Goal: Transaction & Acquisition: Subscribe to service/newsletter

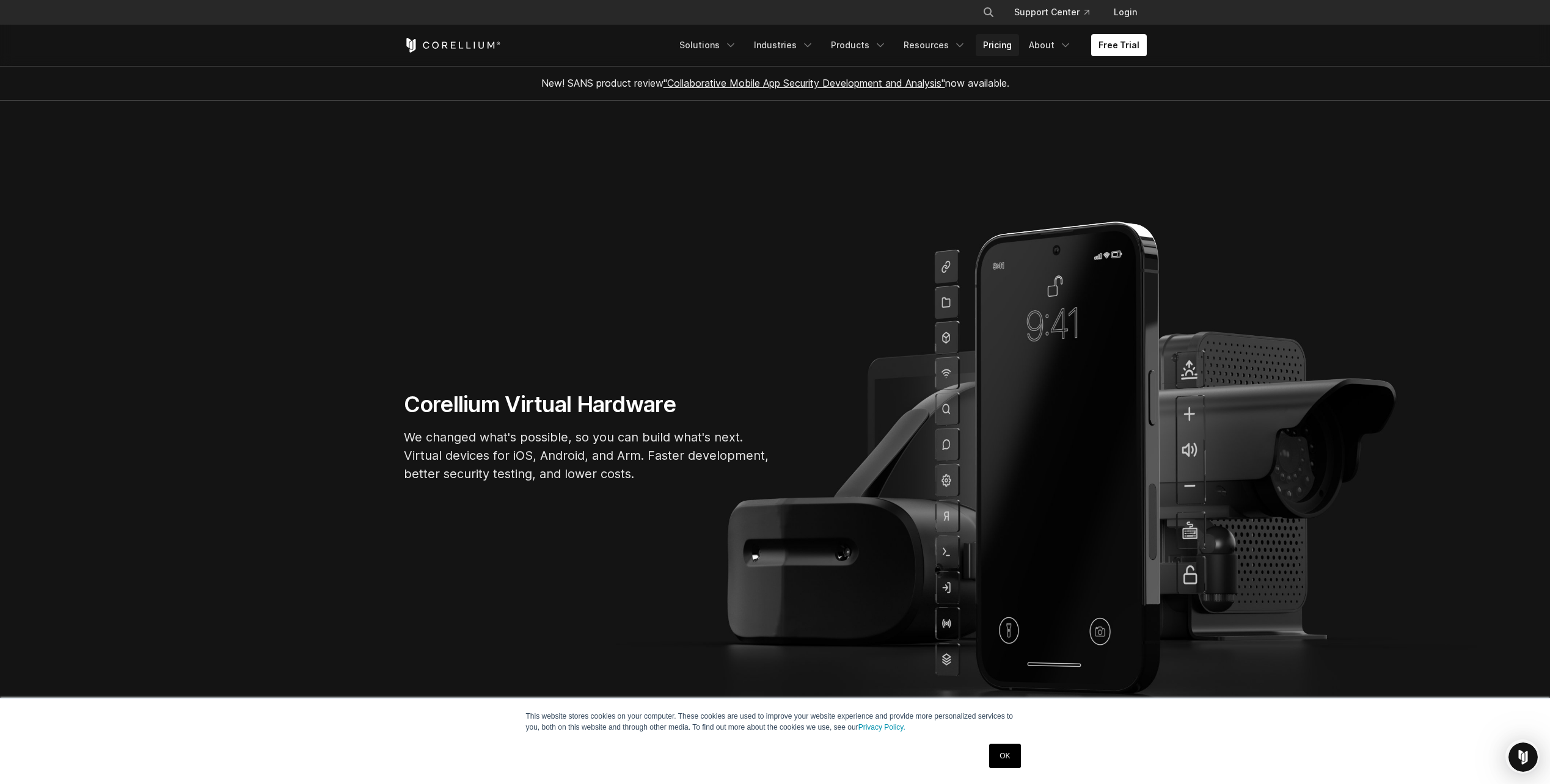
click at [994, 45] on link "Pricing" at bounding box center [997, 46] width 43 height 22
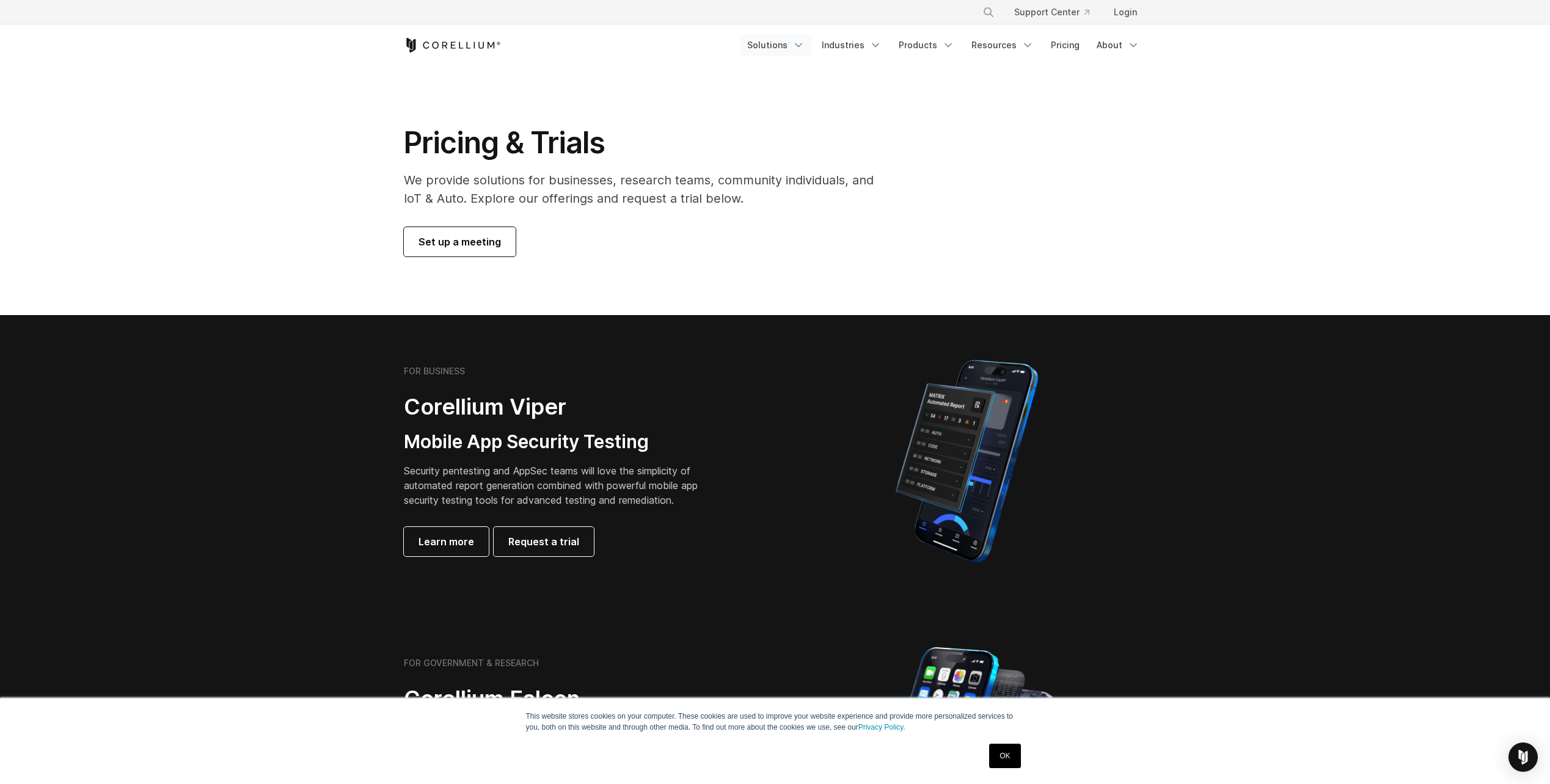
click at [805, 47] on icon "Navigation Menu" at bounding box center [798, 45] width 12 height 12
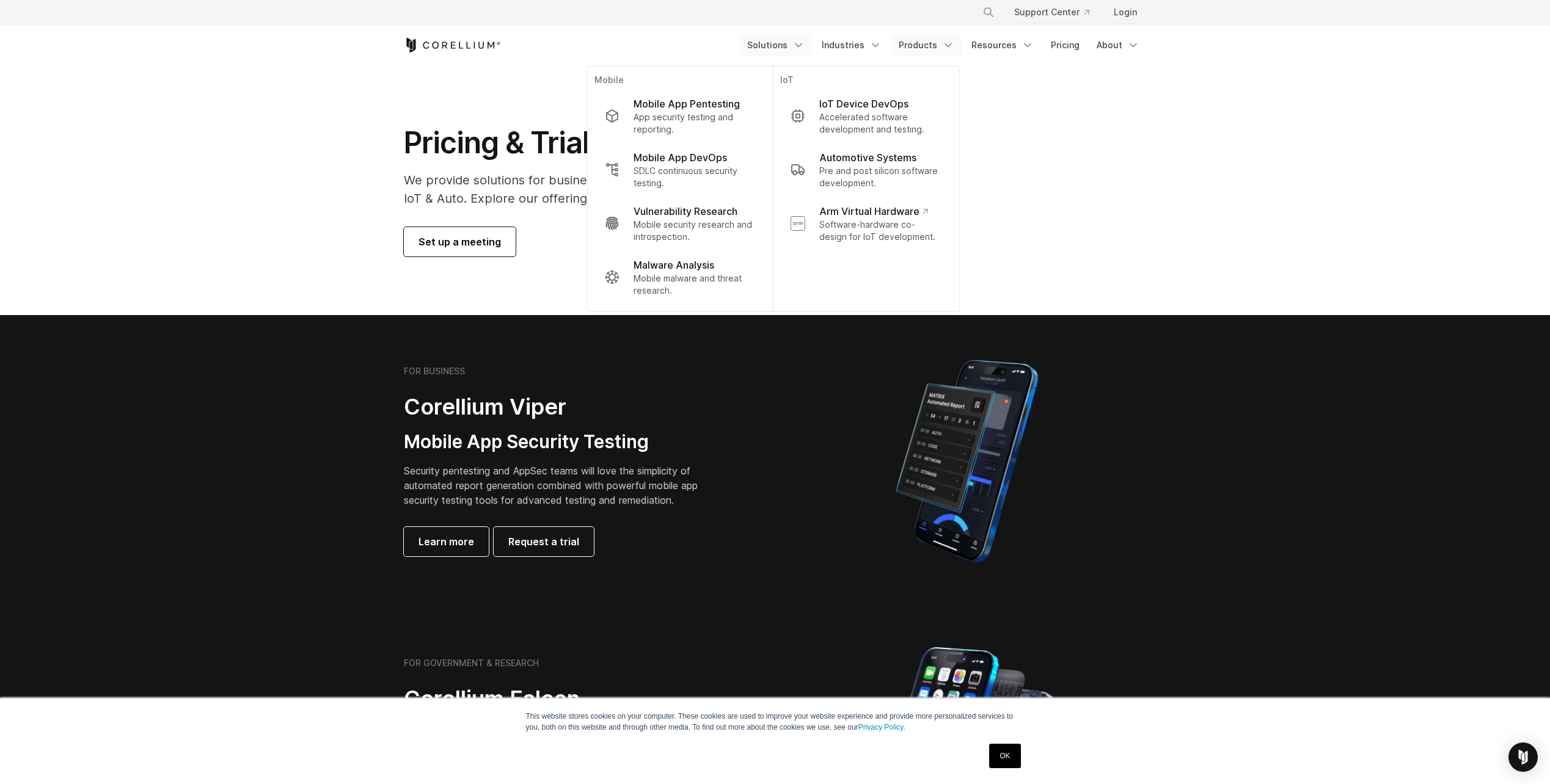
click at [952, 40] on icon "Navigation Menu" at bounding box center [948, 45] width 12 height 12
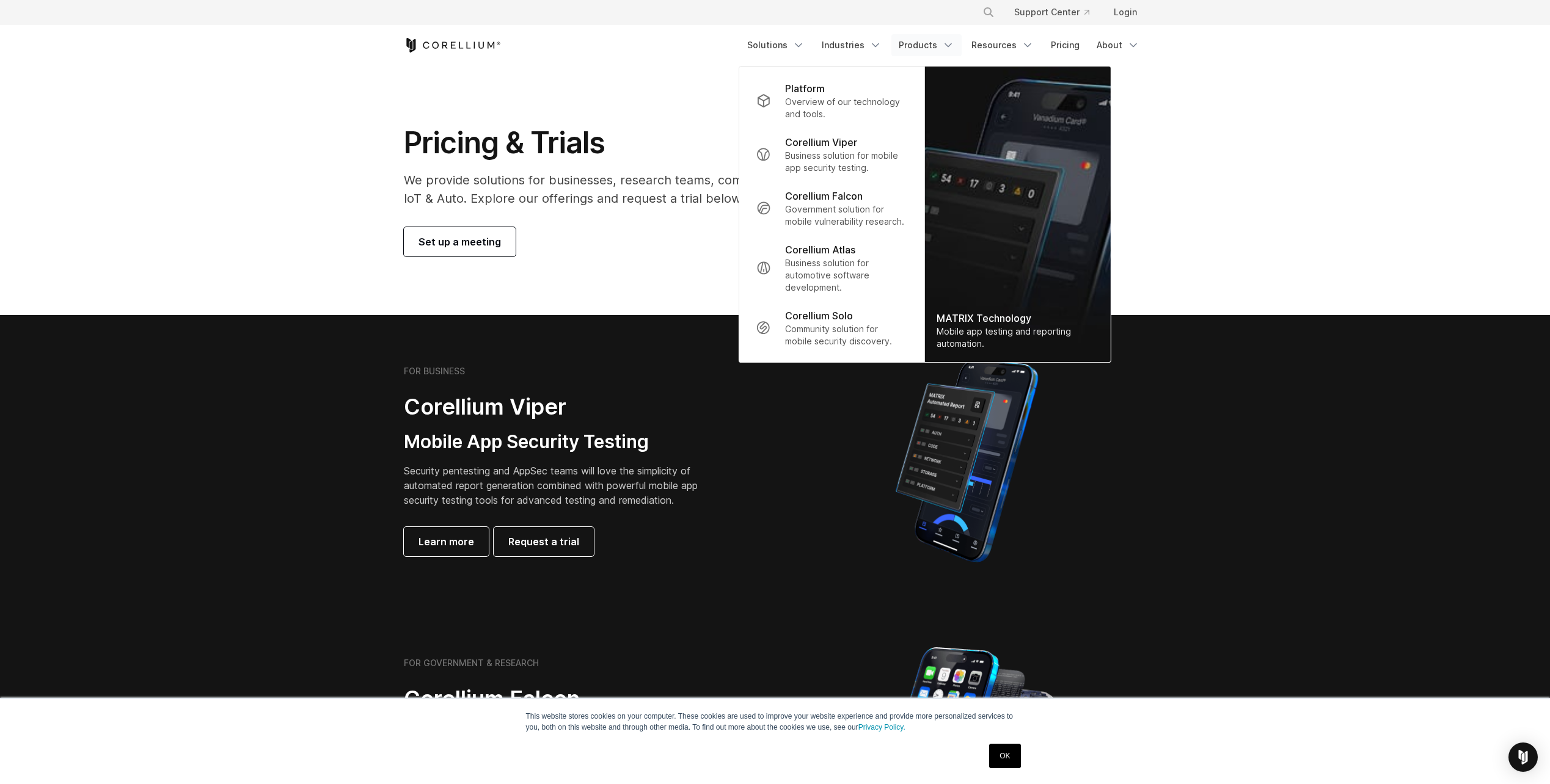
click at [442, 45] on icon "Corellium Home" at bounding box center [452, 46] width 97 height 15
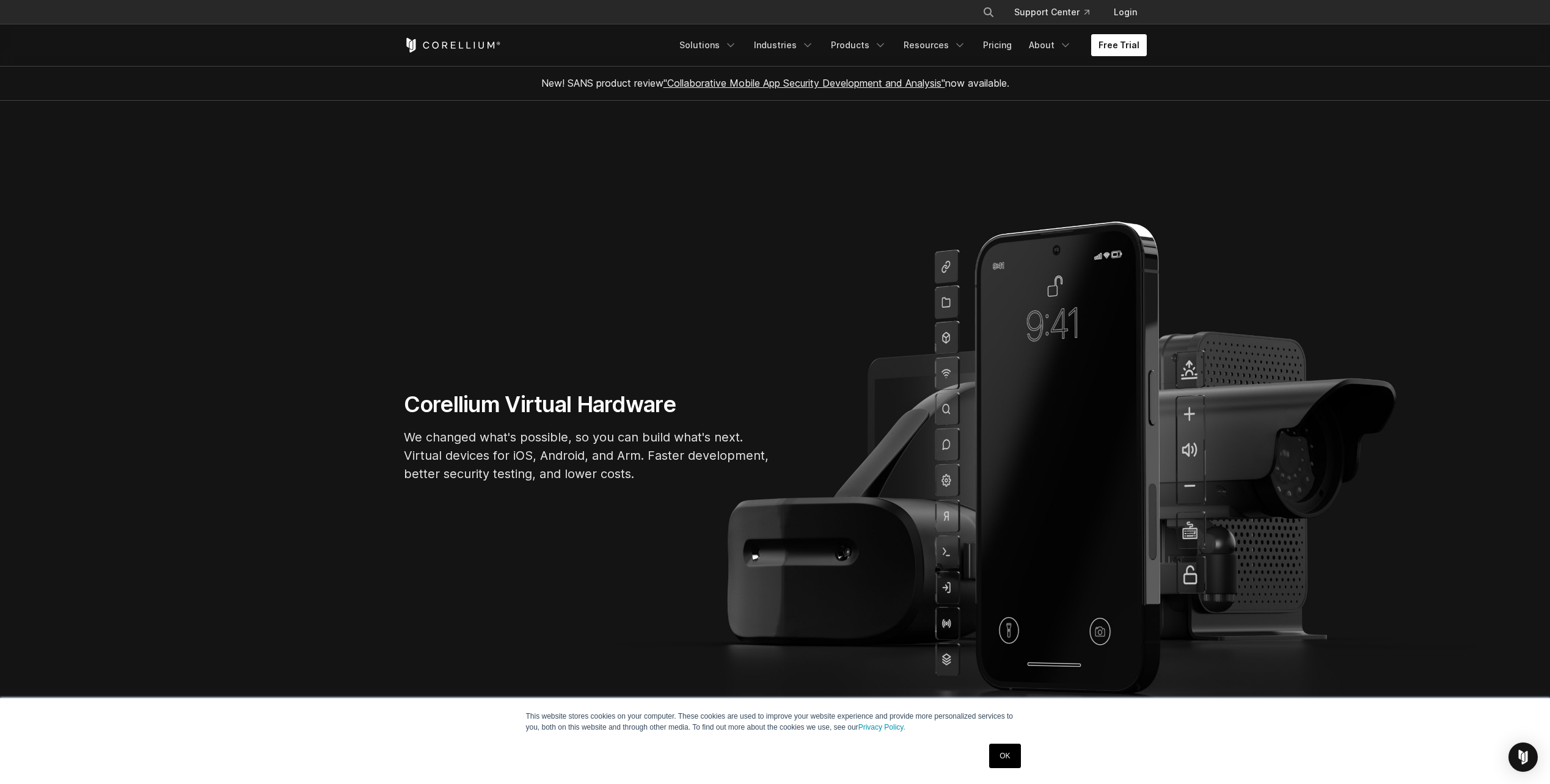
click at [1126, 43] on link "Free Trial" at bounding box center [1118, 46] width 55 height 22
